Goal: Check status

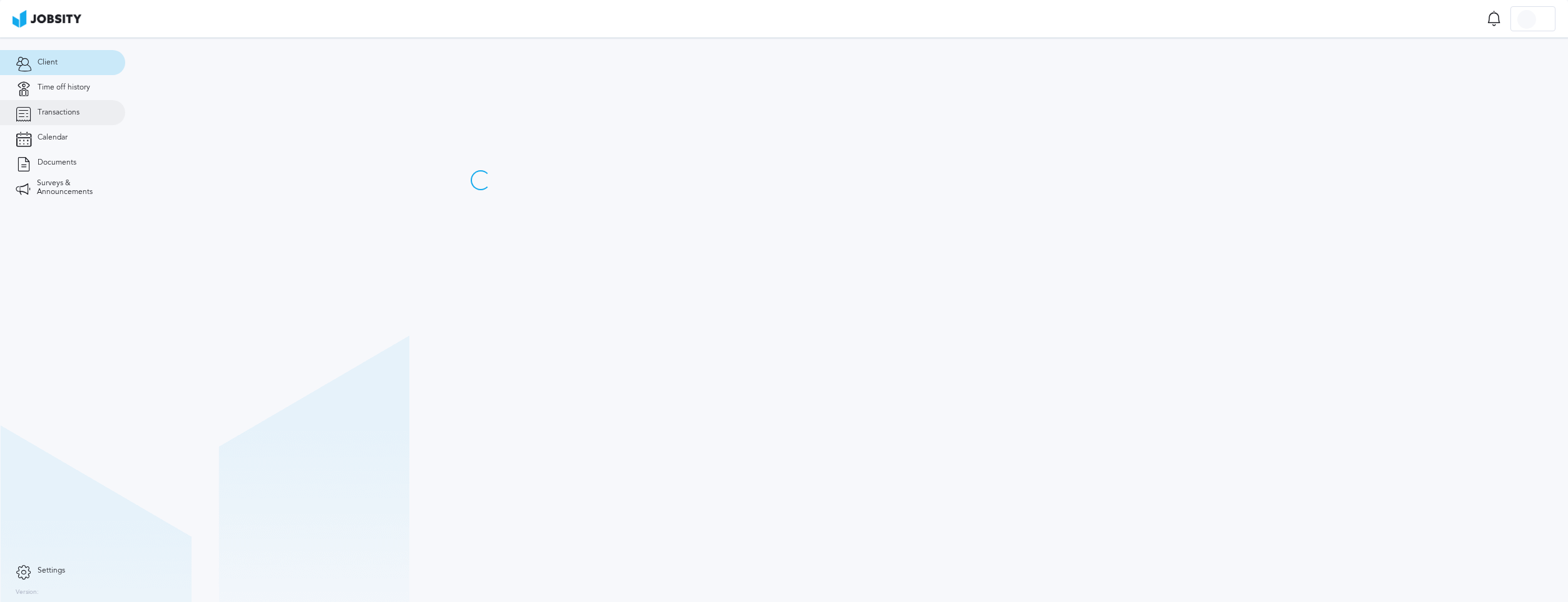
click at [60, 115] on span "Transactions" at bounding box center [58, 113] width 42 height 9
click at [85, 106] on link "Transactions" at bounding box center [63, 113] width 125 height 25
